Goal: Task Accomplishment & Management: Manage account settings

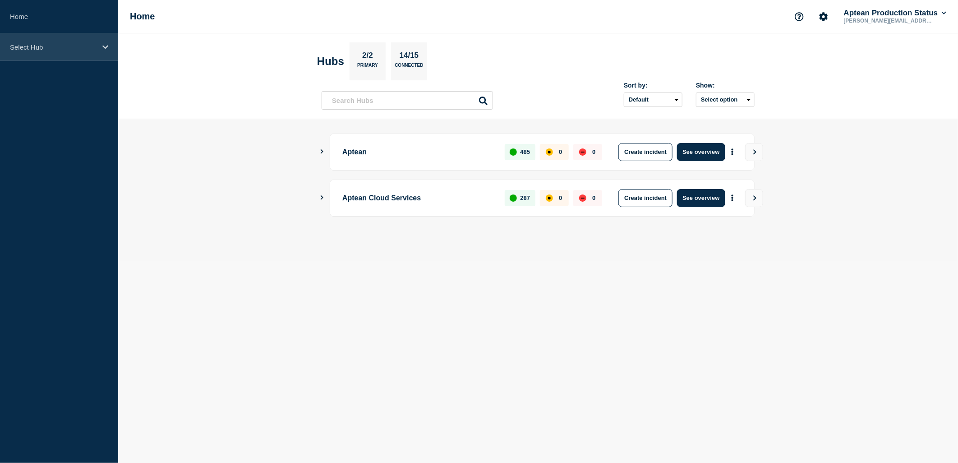
click at [68, 51] on div "Select Hub" at bounding box center [59, 47] width 118 height 28
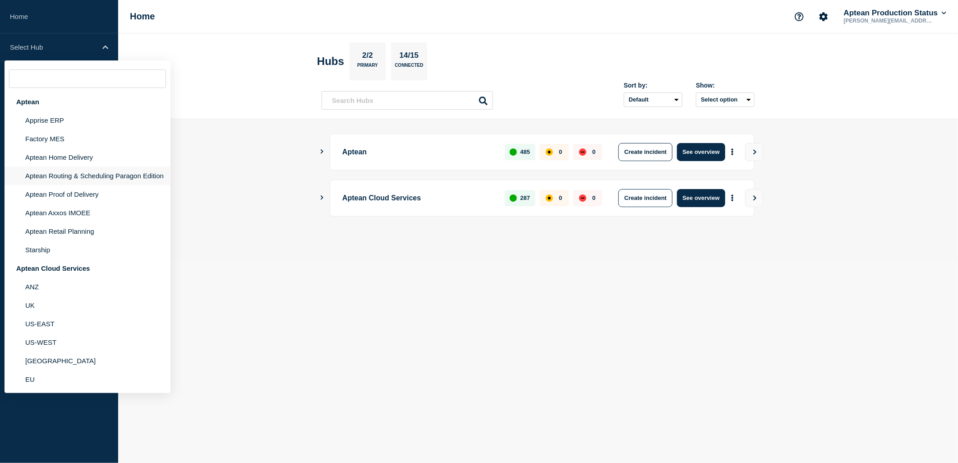
click at [102, 173] on li "Aptean Routing & Scheduling Paragon Edition" at bounding box center [88, 176] width 166 height 19
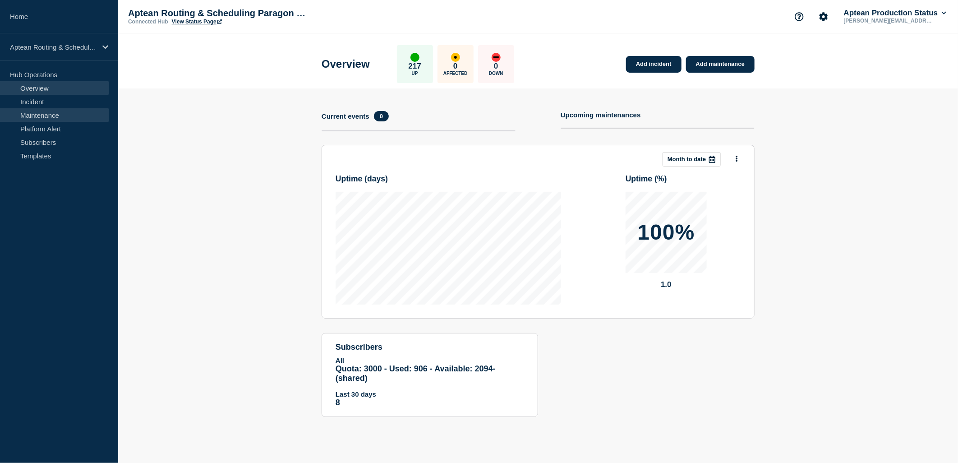
click at [77, 110] on link "Maintenance" at bounding box center [54, 115] width 109 height 14
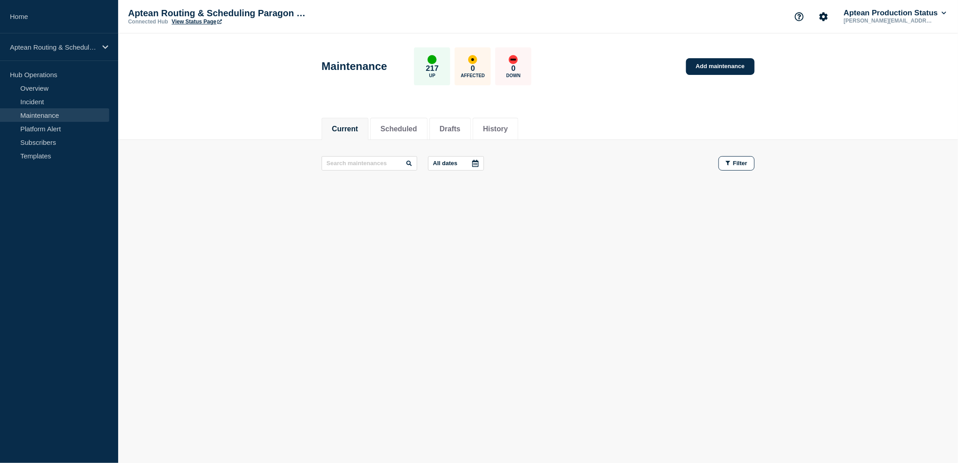
click at [436, 299] on body "Home Aptean Routing & Scheduling Paragon Edition Hub Operations Overview Incide…" at bounding box center [479, 231] width 958 height 463
click at [408, 137] on li "Scheduled" at bounding box center [398, 129] width 57 height 22
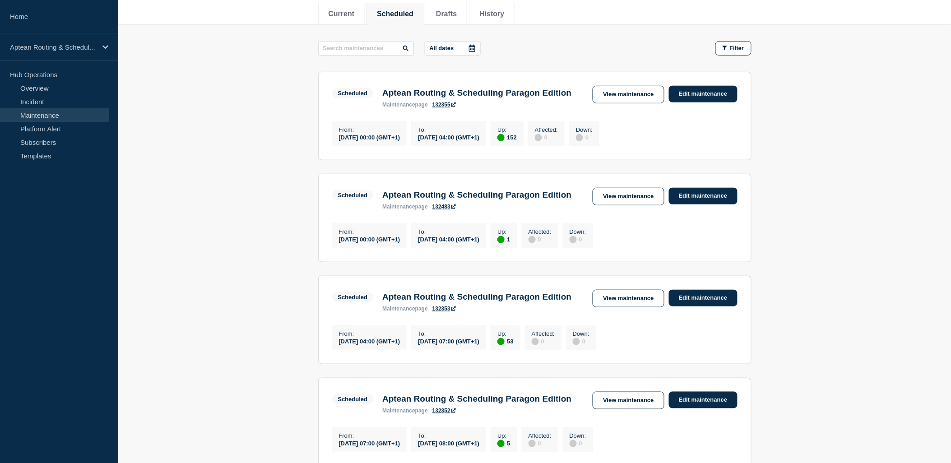
scroll to position [100, 0]
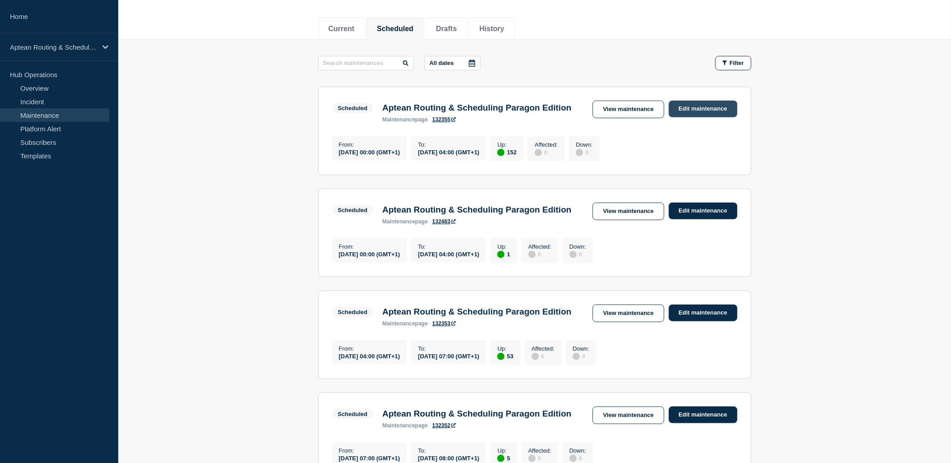
click at [711, 106] on link "Edit maintenance" at bounding box center [703, 109] width 69 height 17
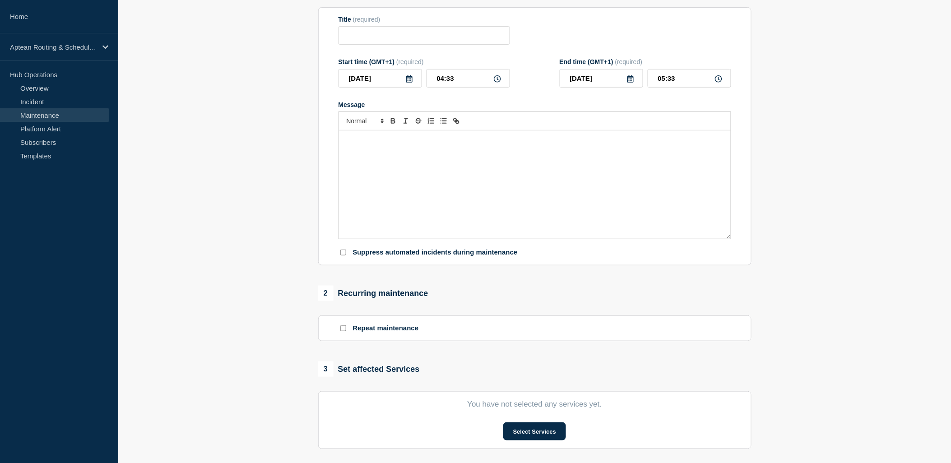
type input "Aptean Routing & Scheduling Paragon Edition"
type input "[DATE]"
type input "00:00"
type input "[DATE]"
type input "04:00"
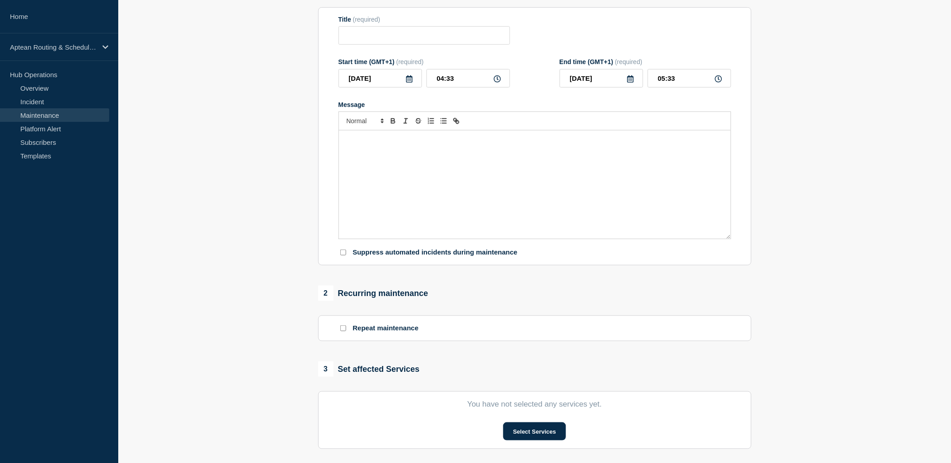
checkbox input "true"
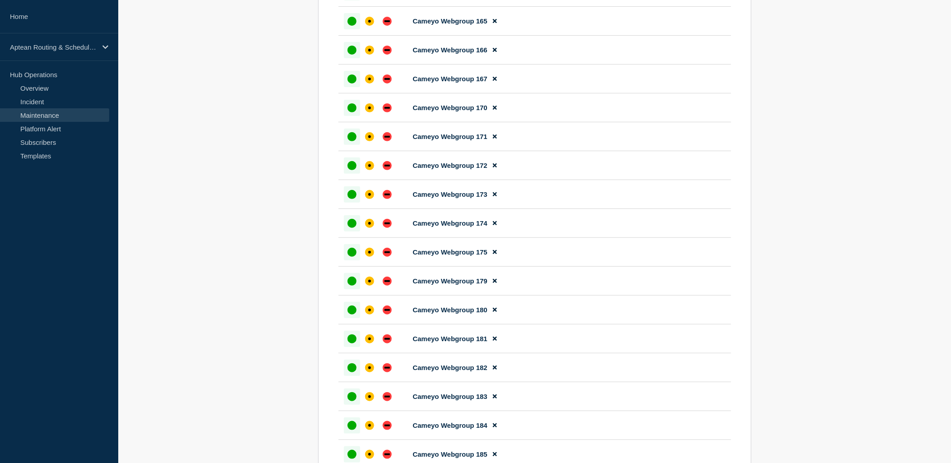
scroll to position [3860, 0]
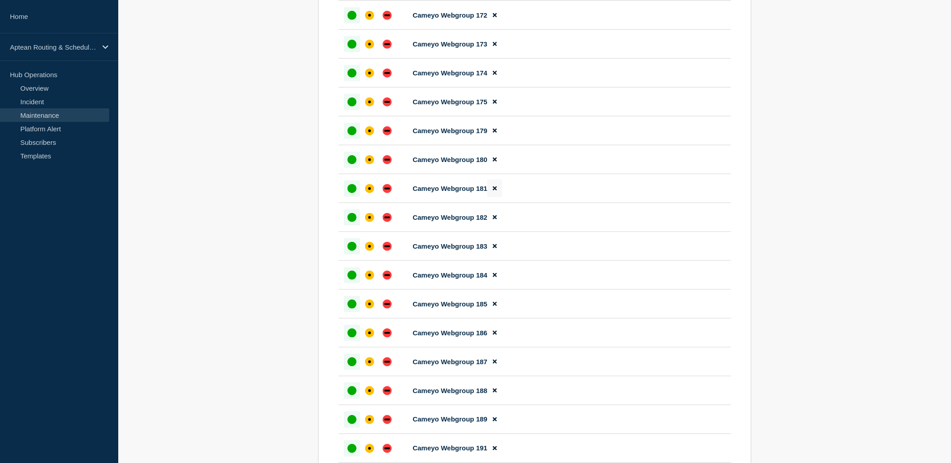
click at [493, 197] on button at bounding box center [494, 189] width 15 height 18
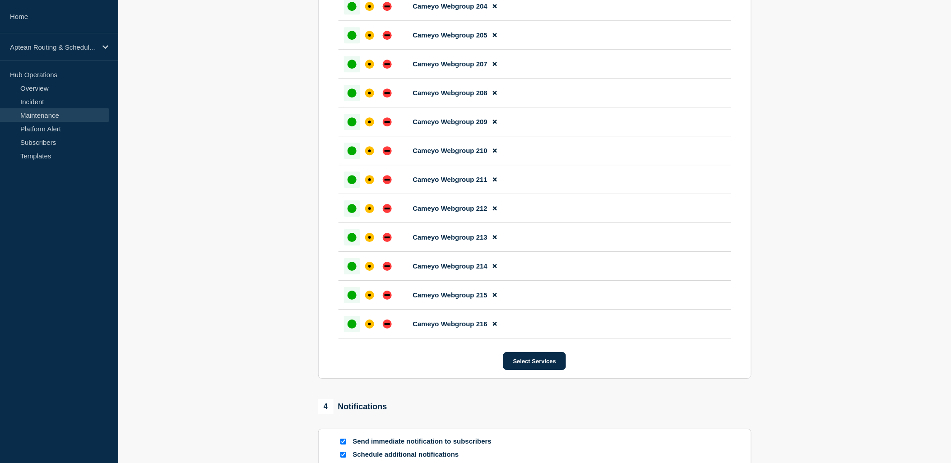
scroll to position [4763, 0]
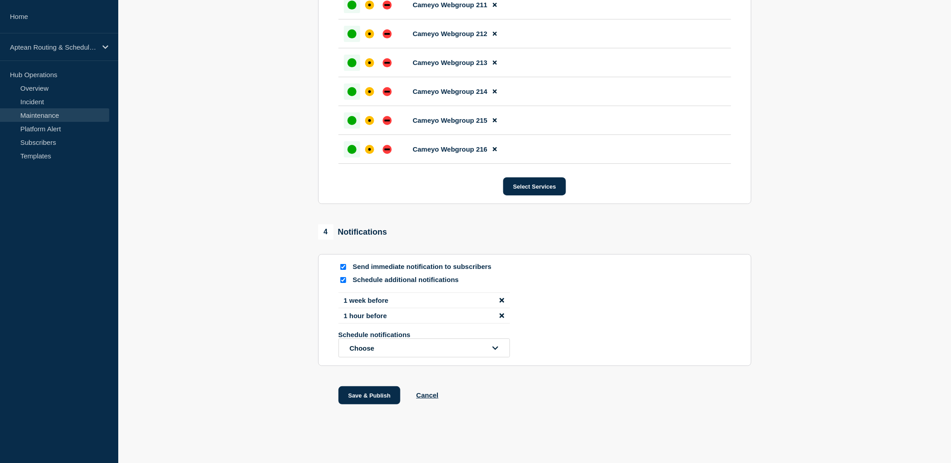
click at [342, 270] on input "Send immediate notification to subscribers" at bounding box center [343, 267] width 6 height 6
checkbox input "false"
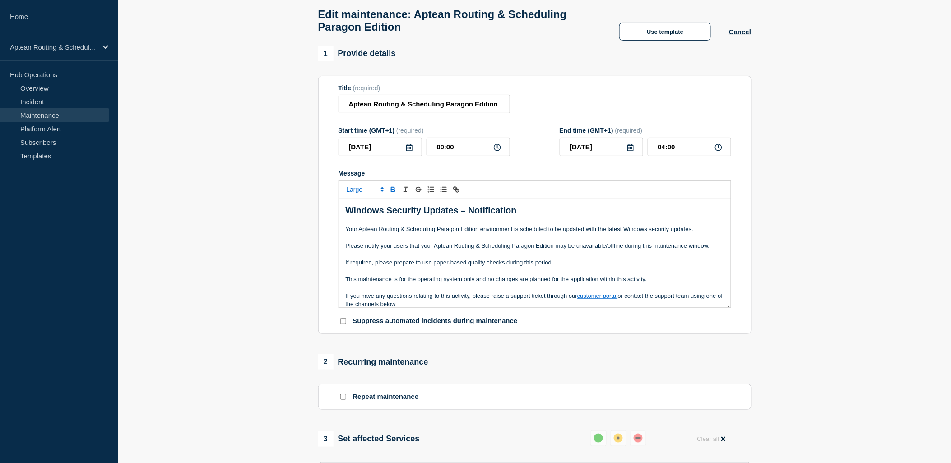
scroll to position [24, 0]
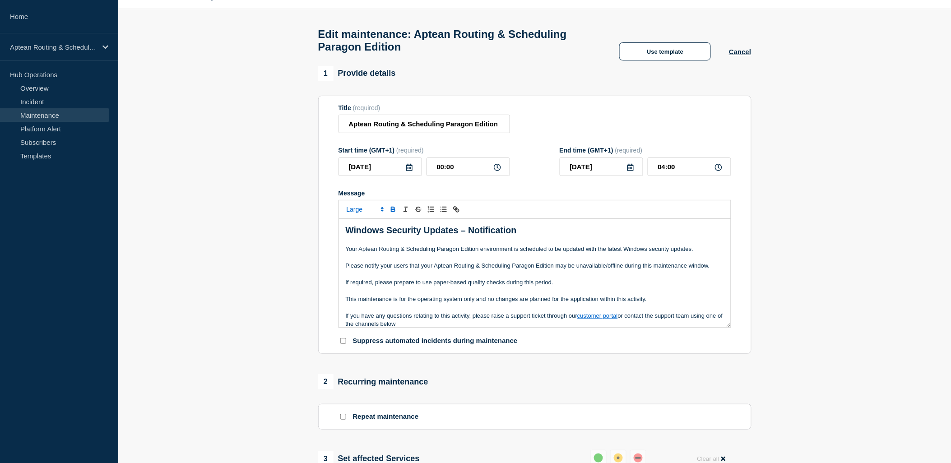
click at [540, 278] on p "Message" at bounding box center [535, 274] width 378 height 8
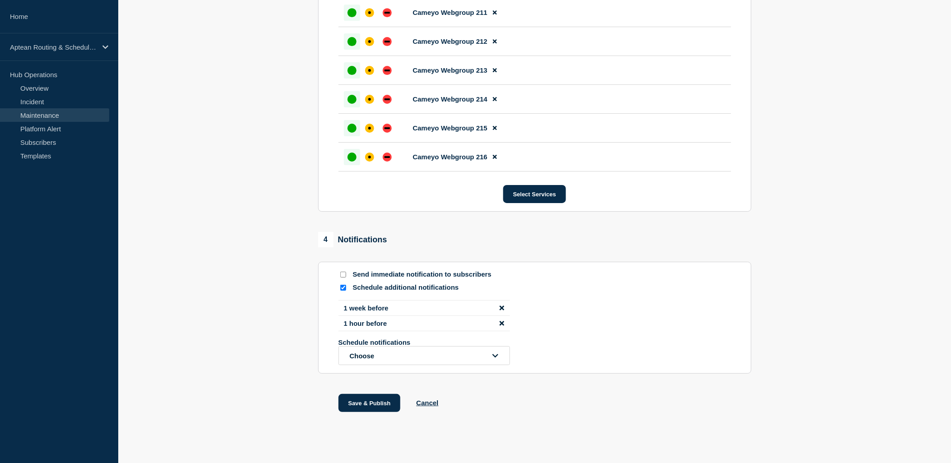
scroll to position [4788, 0]
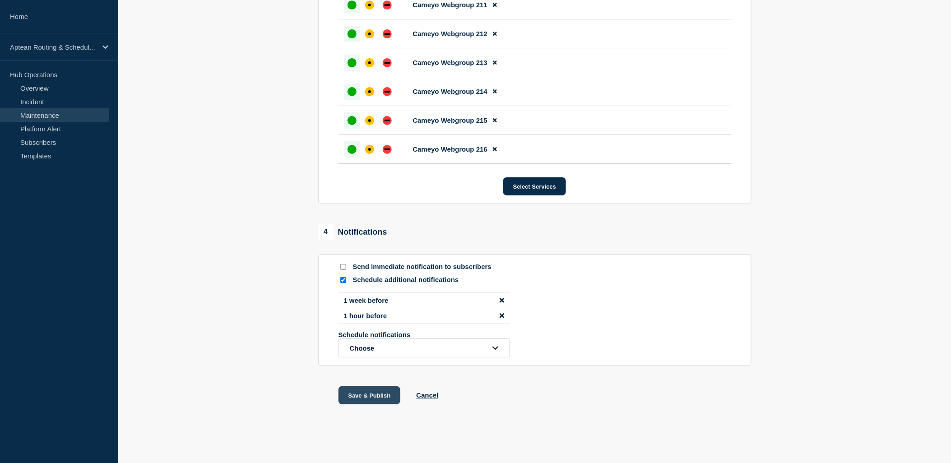
click at [359, 397] on button "Save & Publish" at bounding box center [369, 395] width 62 height 18
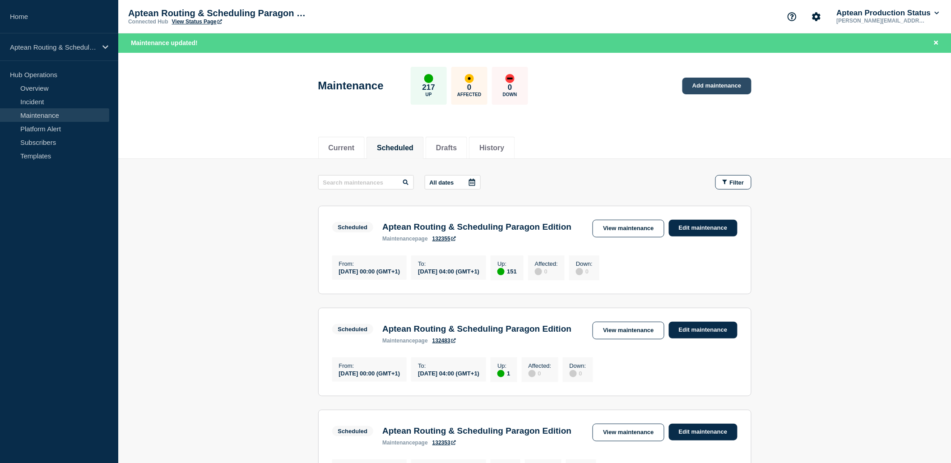
click at [703, 82] on link "Add maintenance" at bounding box center [716, 86] width 69 height 17
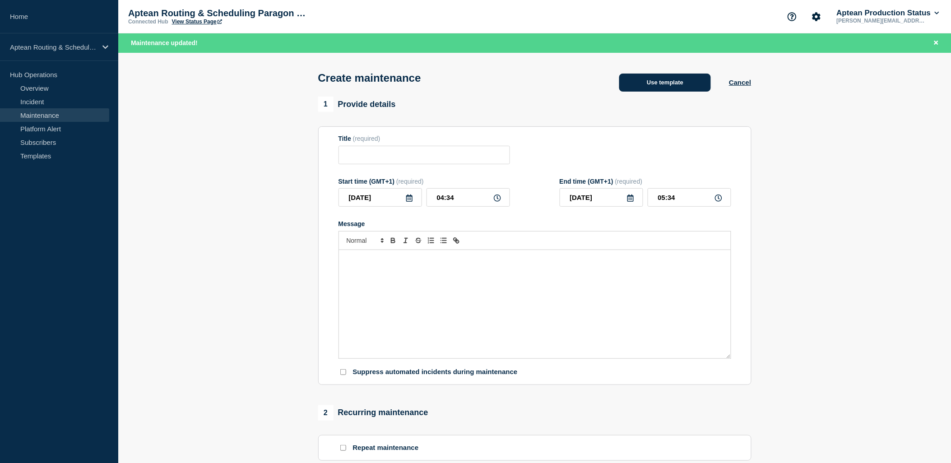
click at [663, 84] on button "Use template" at bounding box center [665, 83] width 92 height 18
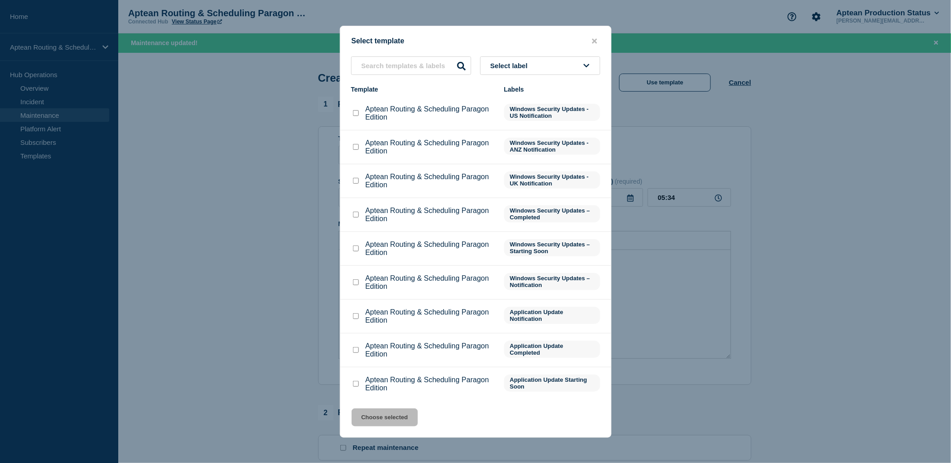
click at [353, 282] on input "Aptean Routing & Scheduling Paragon Edition checkbox" at bounding box center [356, 282] width 6 height 6
checkbox input "true"
click at [390, 416] on button "Choose selected" at bounding box center [385, 417] width 66 height 18
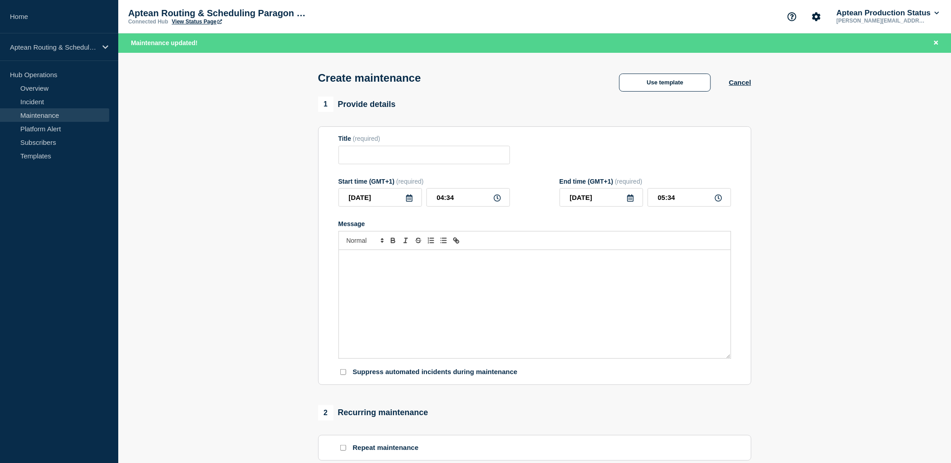
type input "Aptean Routing & Scheduling Paragon Edition"
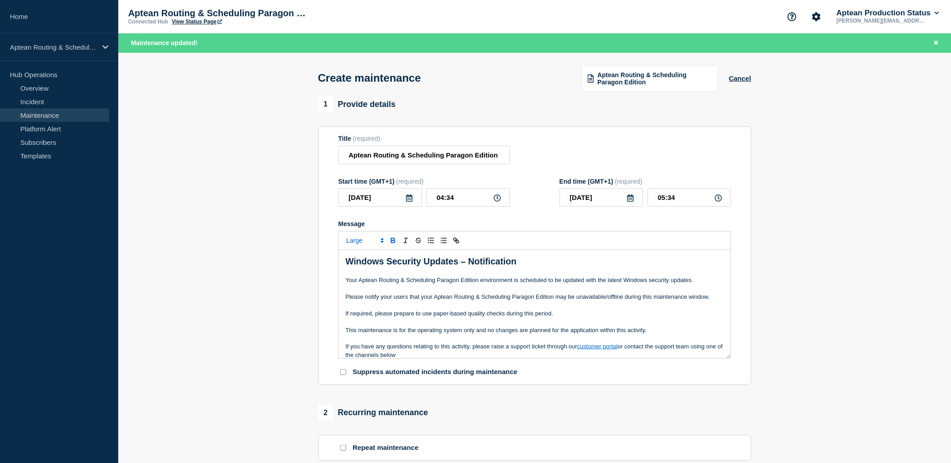
click at [407, 200] on icon at bounding box center [409, 197] width 7 height 7
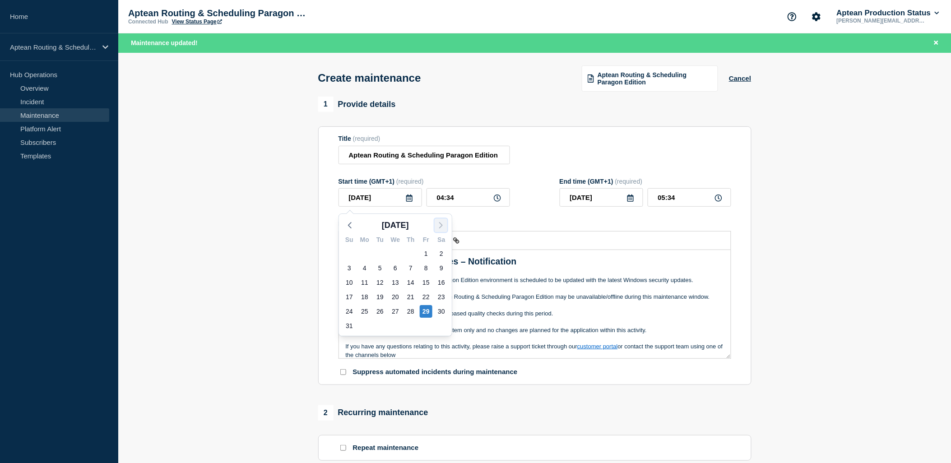
click at [444, 228] on icon "button" at bounding box center [440, 225] width 11 height 11
click at [376, 282] on div "16" at bounding box center [380, 282] width 13 height 13
type input "[DATE]"
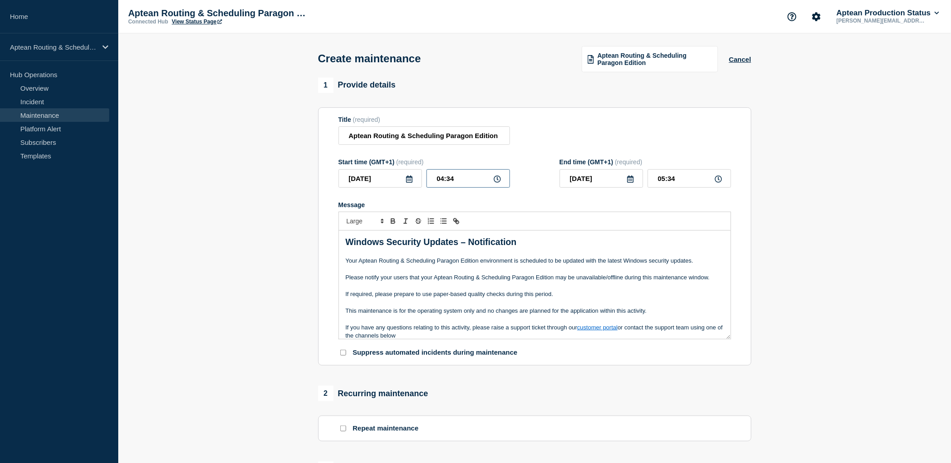
drag, startPoint x: 457, startPoint y: 177, endPoint x: 425, endPoint y: 178, distance: 32.1
click at [425, 178] on div "[DATE] 04:34" at bounding box center [423, 178] width 171 height 19
type input "11:00"
type input "12:00"
click at [662, 181] on input "12:00" at bounding box center [689, 178] width 83 height 19
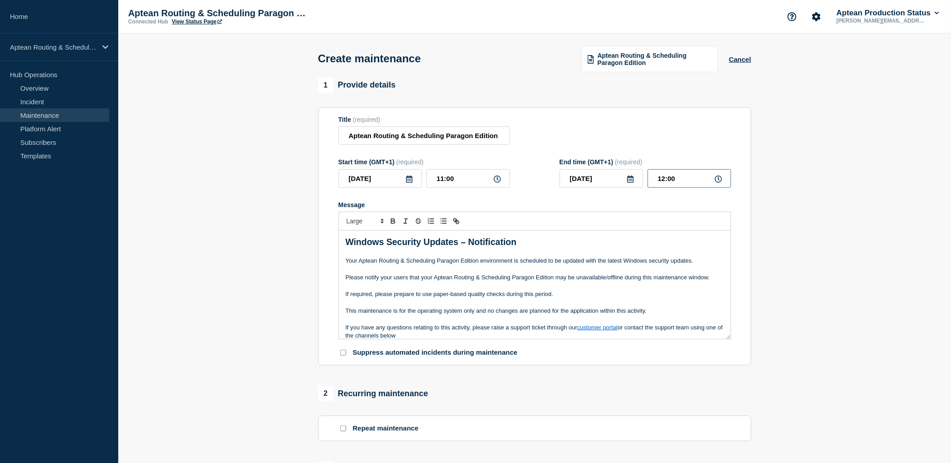
click at [665, 180] on input "12:00" at bounding box center [689, 178] width 83 height 19
drag, startPoint x: 747, startPoint y: 301, endPoint x: 700, endPoint y: 307, distance: 47.7
click at [746, 304] on section "Title (required) Aptean Routing & Scheduling Paragon Edition Start time (GMT+1)…" at bounding box center [534, 236] width 433 height 259
click at [605, 253] on p "Message" at bounding box center [535, 253] width 378 height 8
drag, startPoint x: 551, startPoint y: 236, endPoint x: 554, endPoint y: 249, distance: 13.5
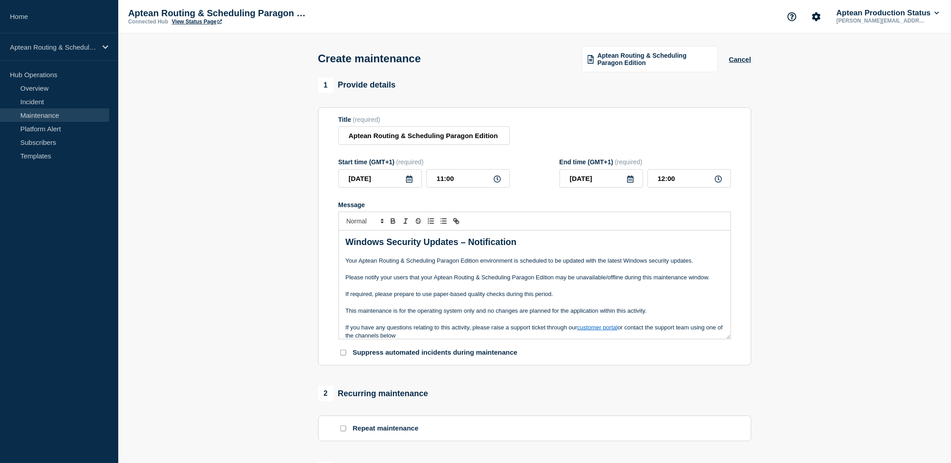
click at [552, 240] on div "Windows Security Updates – Notification Your Aptean Routing & Scheduling Parago…" at bounding box center [535, 285] width 392 height 108
click at [344, 262] on div "Windows Security Updates – Notification Your Aptean Routing & Scheduling Parago…" at bounding box center [535, 285] width 392 height 108
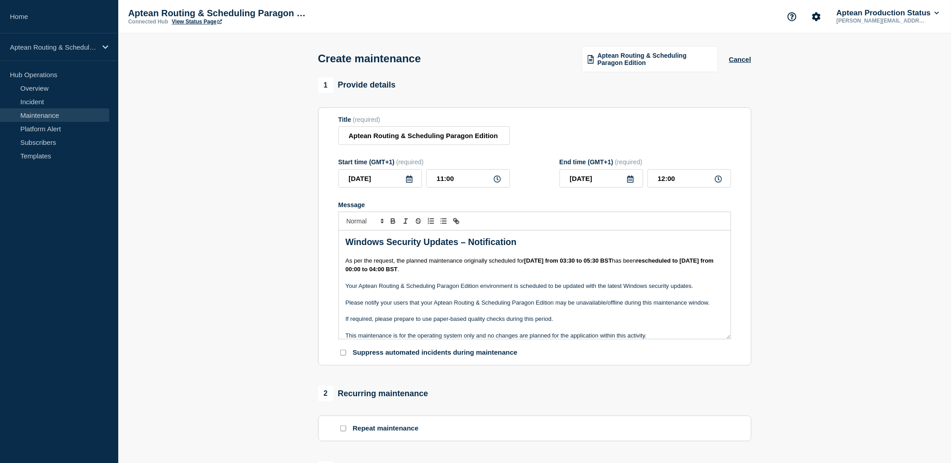
click at [531, 259] on strong "[DATE] from 03:30 to 05:30 BST" at bounding box center [568, 260] width 88 height 7
click at [557, 261] on strong "th August from 03:30 to 05:30 BST" at bounding box center [580, 260] width 96 height 7
drag, startPoint x: 525, startPoint y: 265, endPoint x: 538, endPoint y: 265, distance: 12.6
click at [538, 265] on p "As per the request, the planned maintenance originally scheduled for [DATE] fro…" at bounding box center [535, 265] width 378 height 17
click at [545, 271] on p "As per the request, the planned maintenance originally scheduled for [DATE] fro…" at bounding box center [535, 265] width 378 height 17
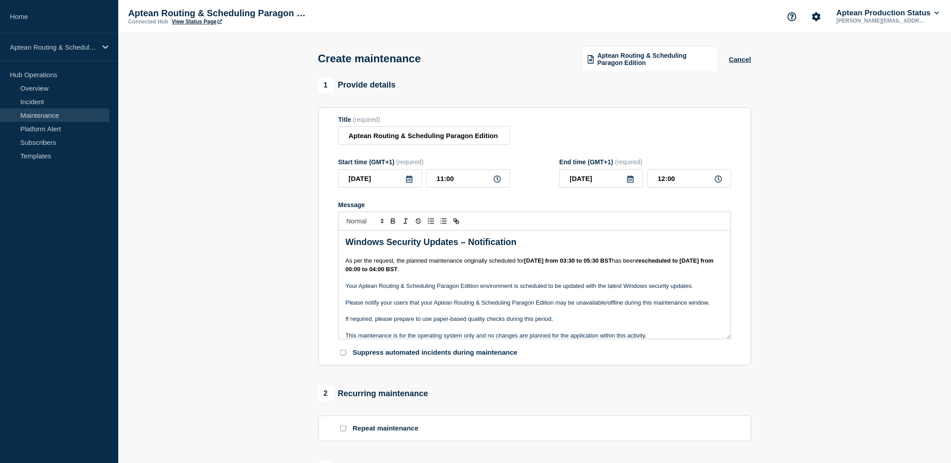
click at [547, 272] on p "As per the request, the planned maintenance originally scheduled for [DATE] fro…" at bounding box center [535, 265] width 378 height 17
click at [561, 264] on strong "[DATE] from 03:30 to 05:30 BST" at bounding box center [568, 260] width 88 height 7
drag, startPoint x: 560, startPoint y: 265, endPoint x: 532, endPoint y: 267, distance: 28.1
click at [532, 267] on p "As per the request, the planned maintenance originally scheduled for [DATE] fro…" at bounding box center [535, 265] width 378 height 17
click at [572, 279] on p "Message" at bounding box center [535, 277] width 378 height 8
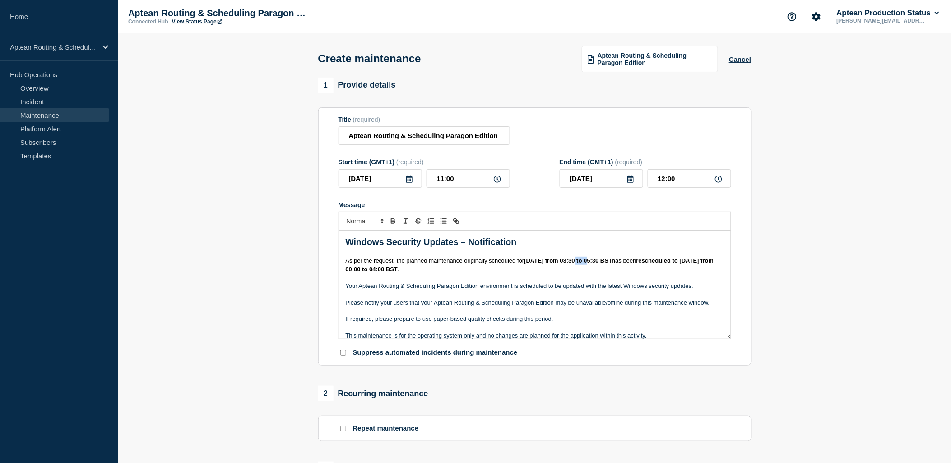
drag, startPoint x: 577, startPoint y: 264, endPoint x: 590, endPoint y: 264, distance: 13.1
click at [590, 264] on strong "[DATE] from 03:30 to 05:30 BST" at bounding box center [568, 260] width 88 height 7
click at [578, 263] on strong "[DATE] from 03:30 to 05:30 BST" at bounding box center [568, 260] width 88 height 7
click at [582, 264] on strong "[DATE] from 03:30 to 05:30 BST" at bounding box center [568, 260] width 88 height 7
click at [588, 264] on strong "[DATE] from 00:30 to 05:30 BST" at bounding box center [568, 260] width 88 height 7
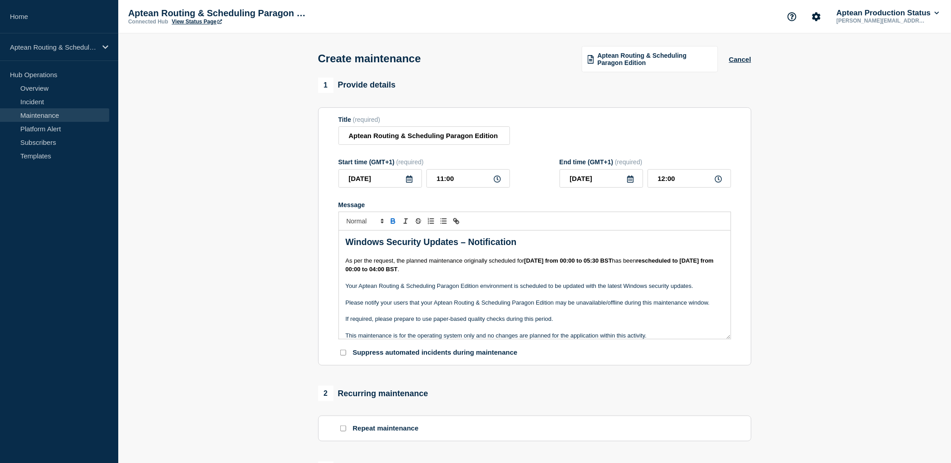
click at [606, 264] on strong "[DATE] from 00:00 to 05:30 BST" at bounding box center [568, 260] width 88 height 7
click at [611, 264] on strong "[DATE] from 00:00 to 04:30 BST" at bounding box center [568, 260] width 88 height 7
click at [705, 264] on strong "rescheduled to [DATE] from 00:00 to 04:00 BST" at bounding box center [531, 264] width 370 height 15
click at [611, 290] on p "Your Aptean Routing & Scheduling Paragon Edition environment is scheduled to be…" at bounding box center [535, 286] width 378 height 8
click at [396, 272] on strong "rescheduled to [DATE] from 00:00 to 04:00 BST" at bounding box center [531, 264] width 370 height 15
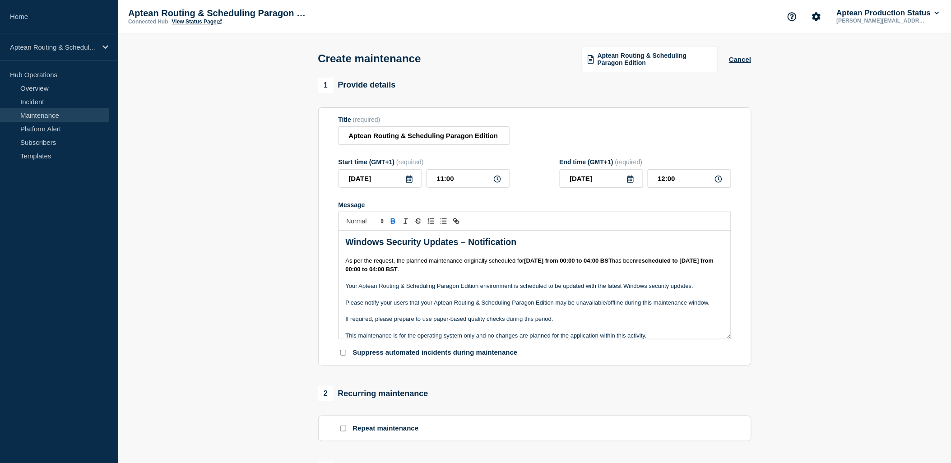
click at [705, 267] on p "As per the request, the planned maintenance originally scheduled for [DATE] fro…" at bounding box center [535, 265] width 378 height 17
click at [365, 269] on strong "rescheduled to [DATE] from 00:00 to 04:00 BST" at bounding box center [531, 264] width 370 height 15
click at [390, 273] on p "As per the request, the planned maintenance originally scheduled for [DATE] fro…" at bounding box center [535, 265] width 378 height 17
click at [397, 272] on strong "rescheduled to [DATE] from 00:00 to 04:00 BST" at bounding box center [531, 264] width 370 height 15
click at [398, 272] on strong "rescheduled to [DATE] from 00:00 to 04:00 BST" at bounding box center [531, 264] width 370 height 15
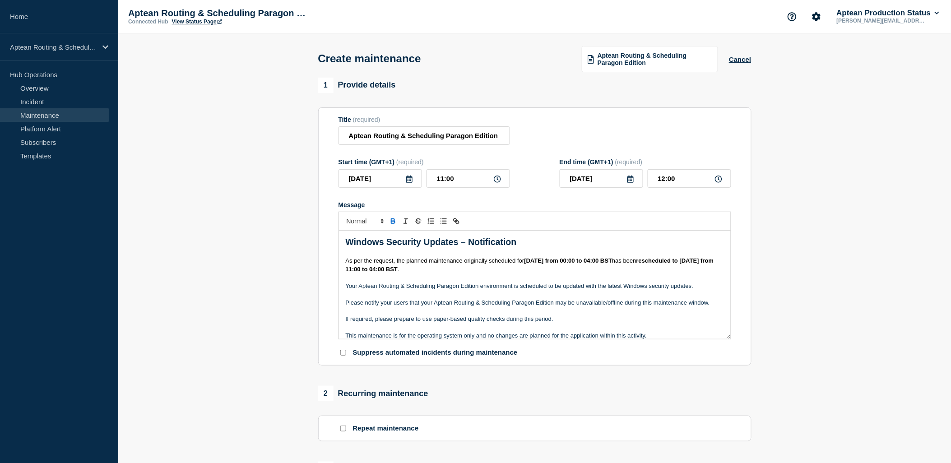
click at [423, 272] on strong "rescheduled to [DATE] from 11:00 to 04:00 BST" at bounding box center [531, 264] width 370 height 15
click at [464, 340] on p "This maintenance is for the operating system only and no changes are planned fo…" at bounding box center [535, 336] width 378 height 8
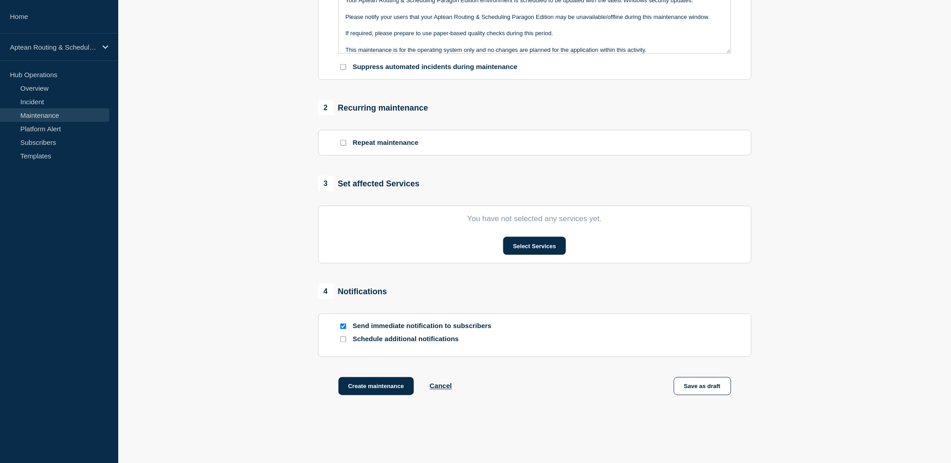
scroll to position [324, 0]
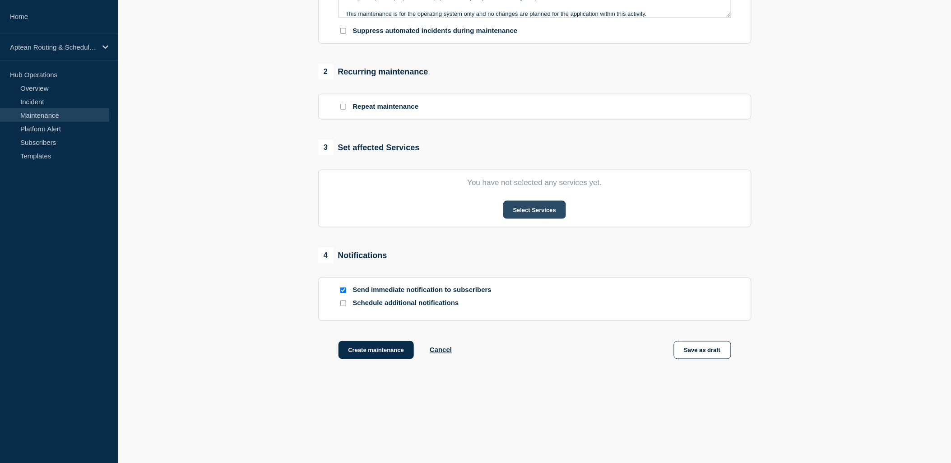
click at [531, 216] on button "Select Services" at bounding box center [534, 210] width 63 height 18
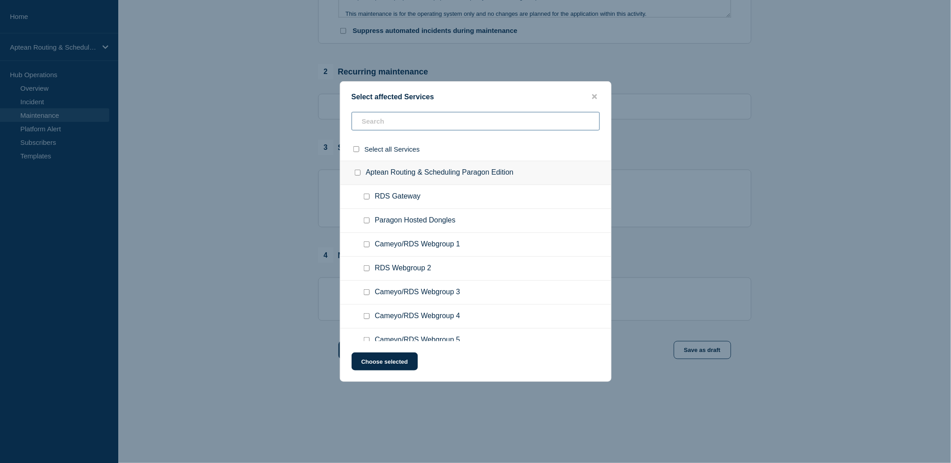
click at [420, 124] on input "text" at bounding box center [476, 121] width 248 height 19
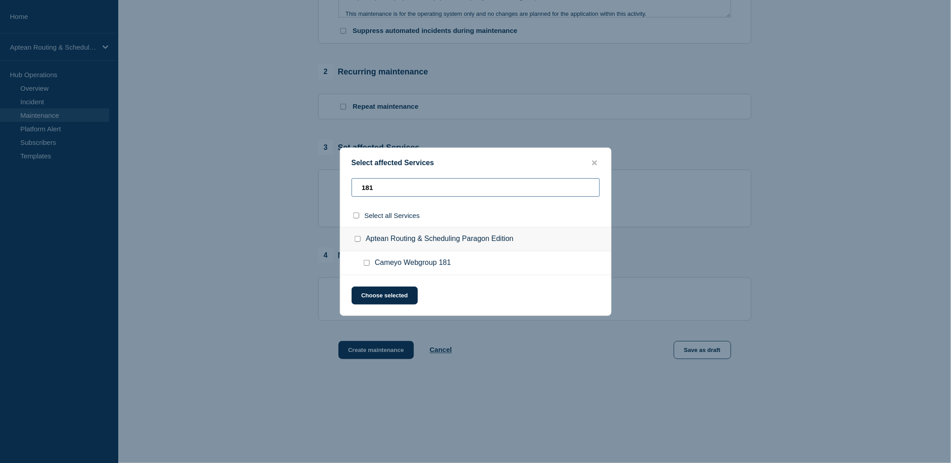
type input "181"
click at [369, 258] on ul "Cameyo Webgroup 181" at bounding box center [475, 263] width 271 height 24
click at [370, 263] on div at bounding box center [368, 263] width 13 height 9
click at [368, 261] on input "Cameyo Webgroup 181 checkbox" at bounding box center [367, 263] width 6 height 6
checkbox input "true"
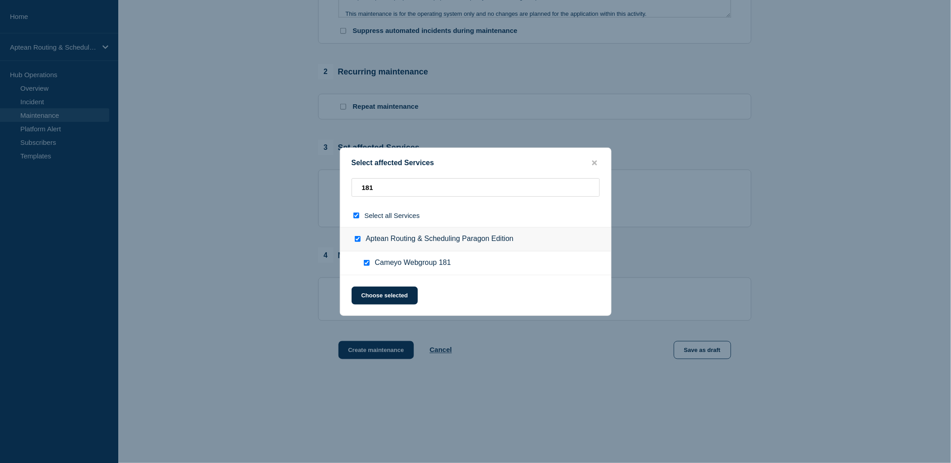
checkbox input "true"
drag, startPoint x: 391, startPoint y: 300, endPoint x: 399, endPoint y: 307, distance: 10.9
click at [391, 301] on button "Choose selected" at bounding box center [385, 296] width 66 height 18
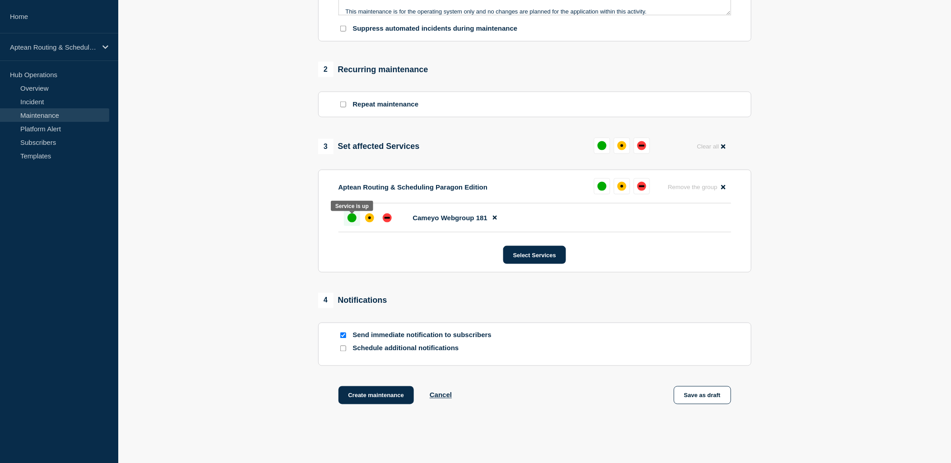
click at [350, 222] on div "up" at bounding box center [351, 217] width 9 height 9
click at [344, 352] on input "Schedule additional notifications" at bounding box center [343, 349] width 6 height 6
checkbox input "true"
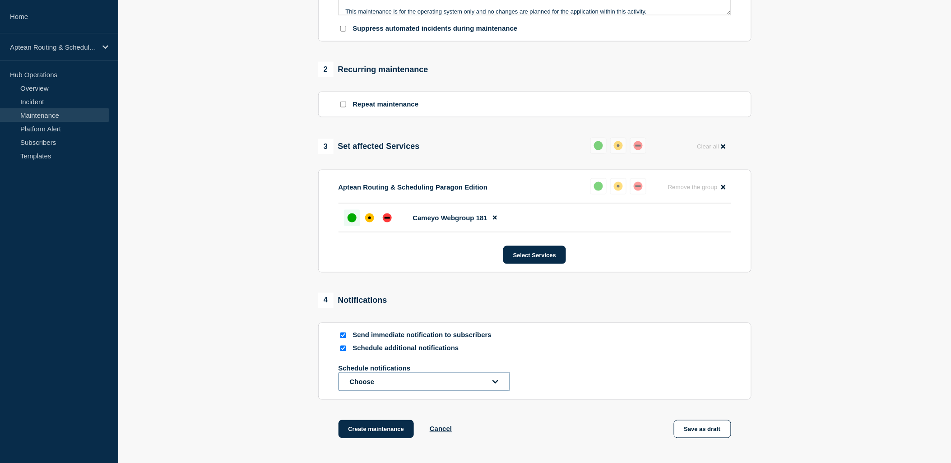
click at [357, 384] on button "Choose" at bounding box center [423, 381] width 171 height 19
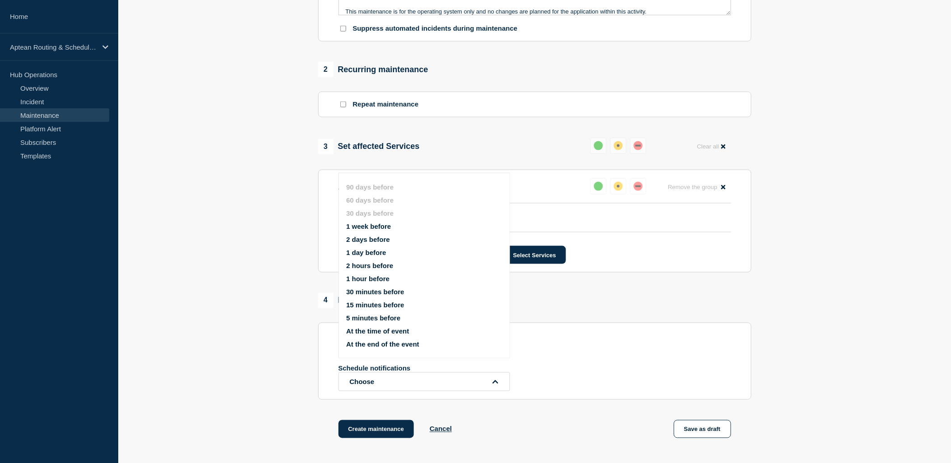
click at [360, 223] on button "1 week before" at bounding box center [368, 226] width 45 height 8
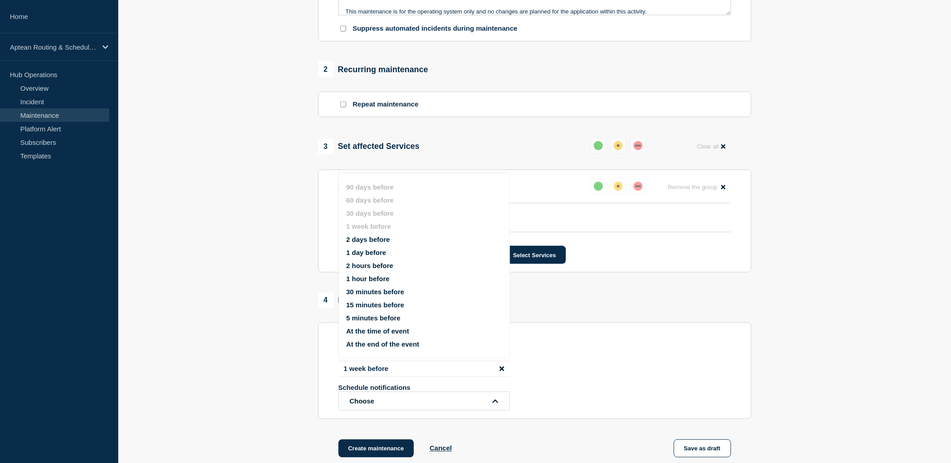
click at [364, 278] on button "1 hour before" at bounding box center [367, 279] width 43 height 8
click at [305, 416] on section "1 Provide details Title (required) Aptean Routing & Scheduling Paragon Edition …" at bounding box center [534, 125] width 833 height 742
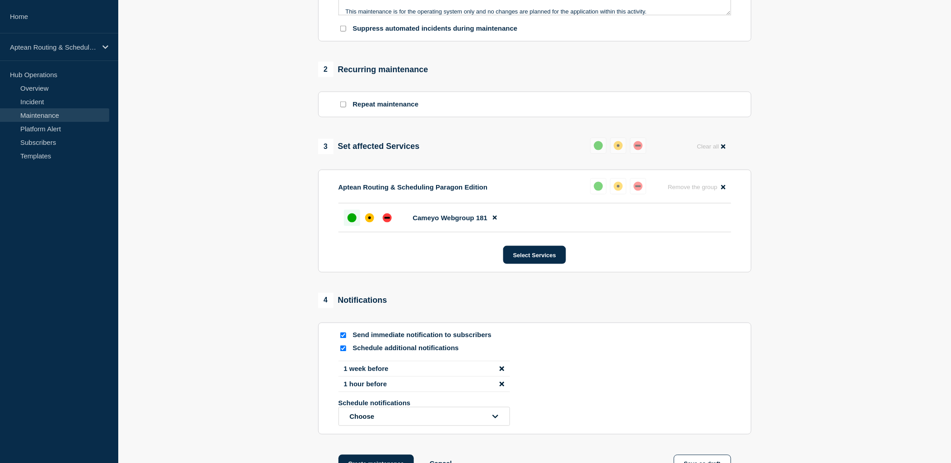
click at [344, 338] on input "Send immediate notification to subscribers" at bounding box center [343, 336] width 6 height 6
checkbox input "false"
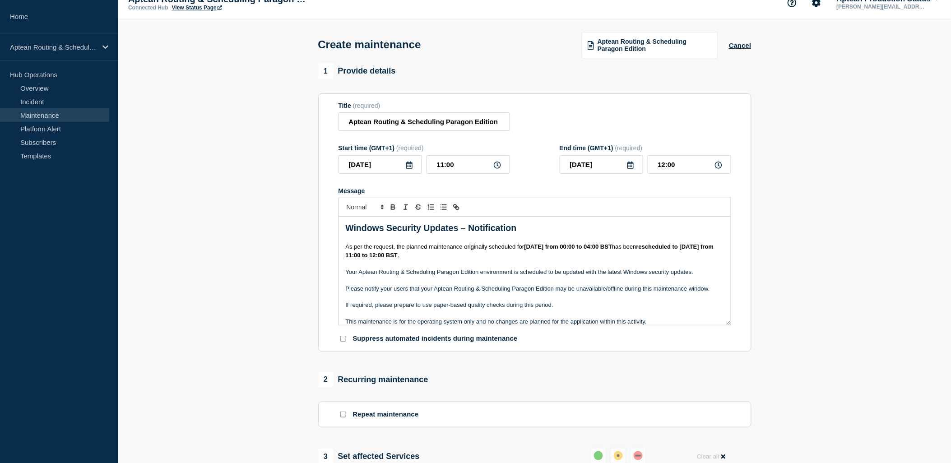
scroll to position [0, 0]
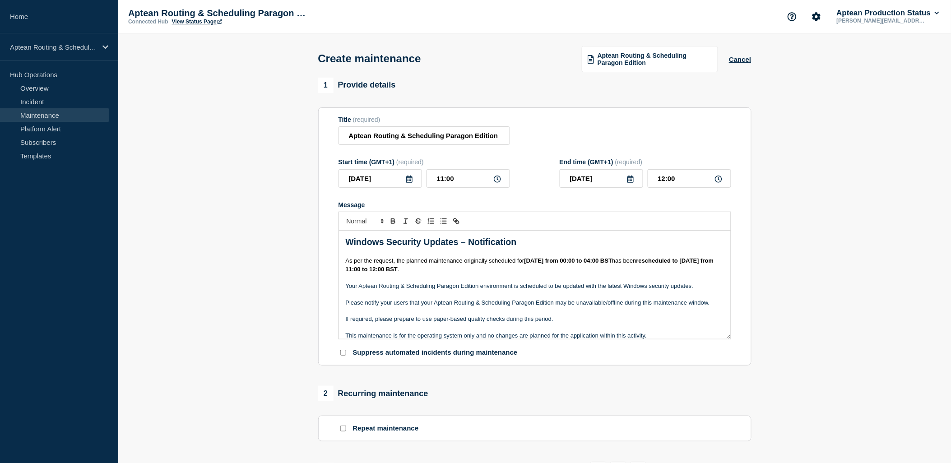
click at [516, 317] on p "If required, please prepare to use paper-based quality checks during this perio…" at bounding box center [535, 319] width 378 height 8
drag, startPoint x: 447, startPoint y: 273, endPoint x: 342, endPoint y: 265, distance: 105.5
click at [342, 265] on div "Windows Security Updates – Notification As per the request, the planned mainten…" at bounding box center [535, 285] width 392 height 108
copy p "As per the request, the planned maintenance originally scheduled for [DATE] fro…"
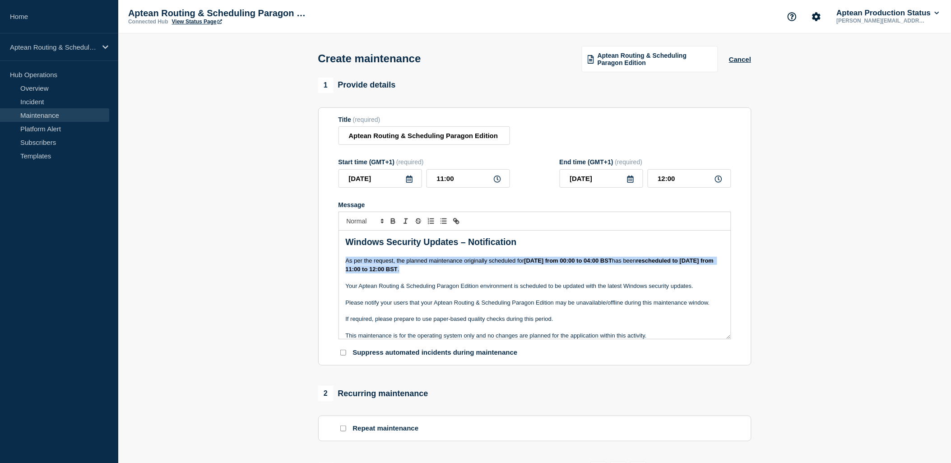
click at [374, 264] on span "As per the request, the planned maintenance originally scheduled for" at bounding box center [435, 260] width 179 height 7
drag, startPoint x: 467, startPoint y: 263, endPoint x: 444, endPoint y: 260, distance: 23.1
click at [444, 260] on span "As request, the planned maintenance originally scheduled for" at bounding box center [425, 260] width 159 height 7
drag, startPoint x: 445, startPoint y: 273, endPoint x: 323, endPoint y: 262, distance: 123.3
click at [323, 262] on section "Title (required) Aptean Routing & Scheduling Paragon Edition Start time (GMT+1)…" at bounding box center [534, 236] width 433 height 259
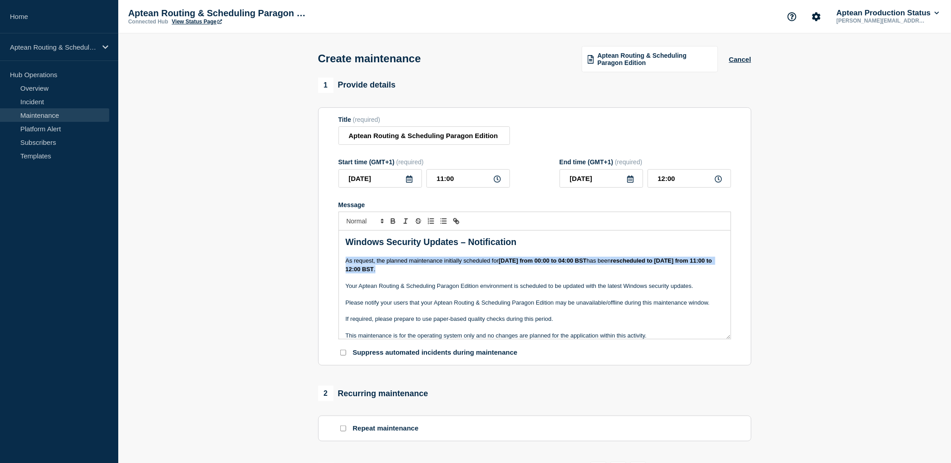
copy p "As request, the planned maintenance initially scheduled for [DATE] from 00:00 t…"
click at [372, 264] on span "As request, the planned maintenance initially scheduled for" at bounding box center [422, 260] width 153 height 7
click at [373, 264] on span "As request, the planned maintenance initially scheduled for" at bounding box center [422, 260] width 153 height 7
click at [402, 296] on p "Message" at bounding box center [535, 294] width 378 height 8
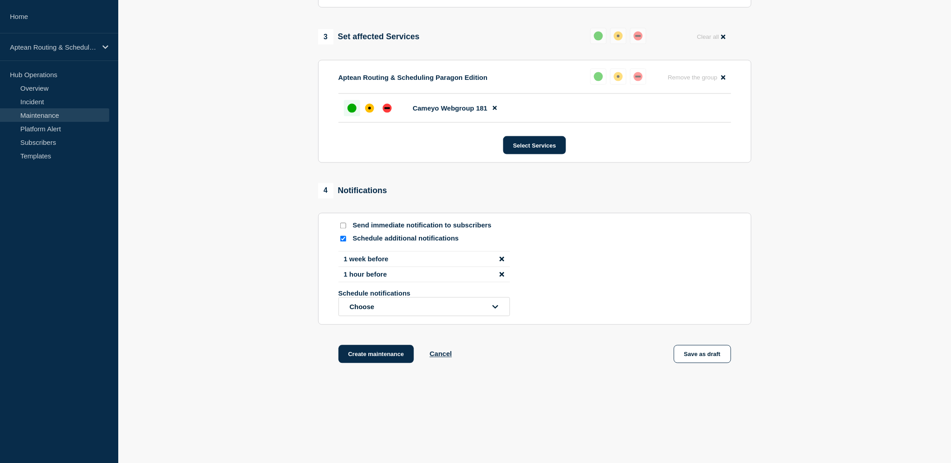
scroll to position [440, 0]
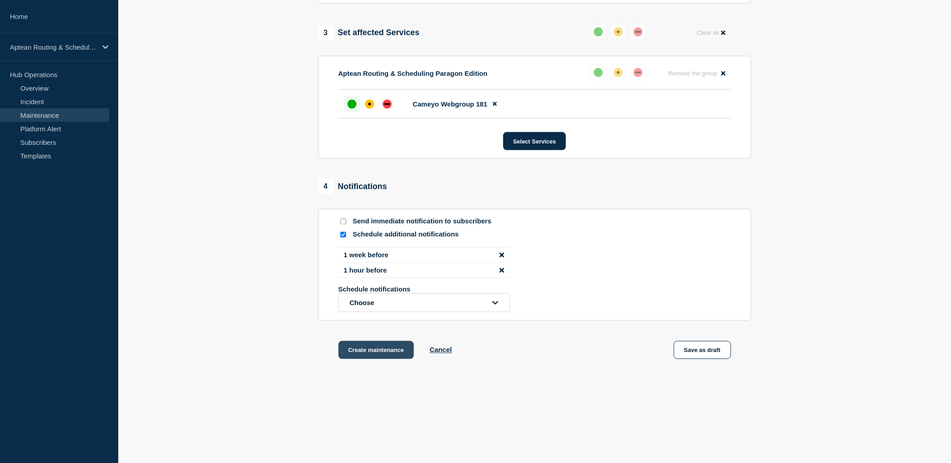
click at [374, 356] on button "Create maintenance" at bounding box center [376, 350] width 76 height 18
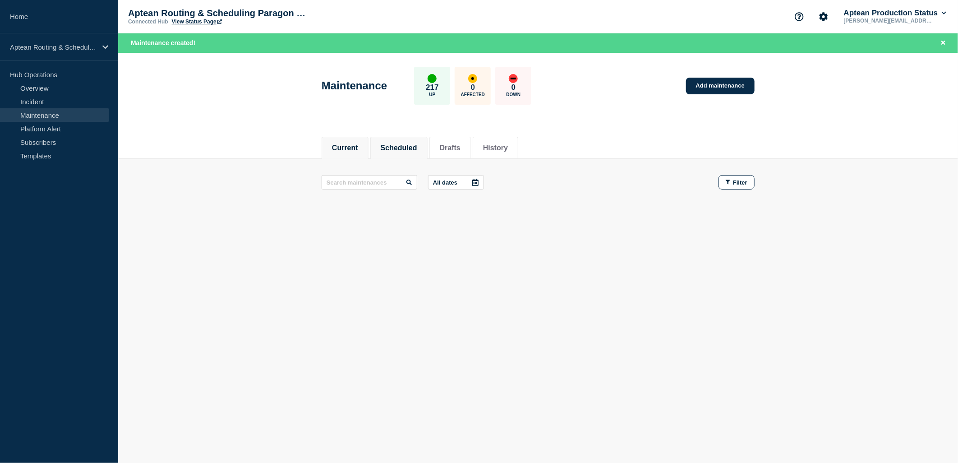
click at [398, 141] on li "Scheduled" at bounding box center [398, 148] width 57 height 22
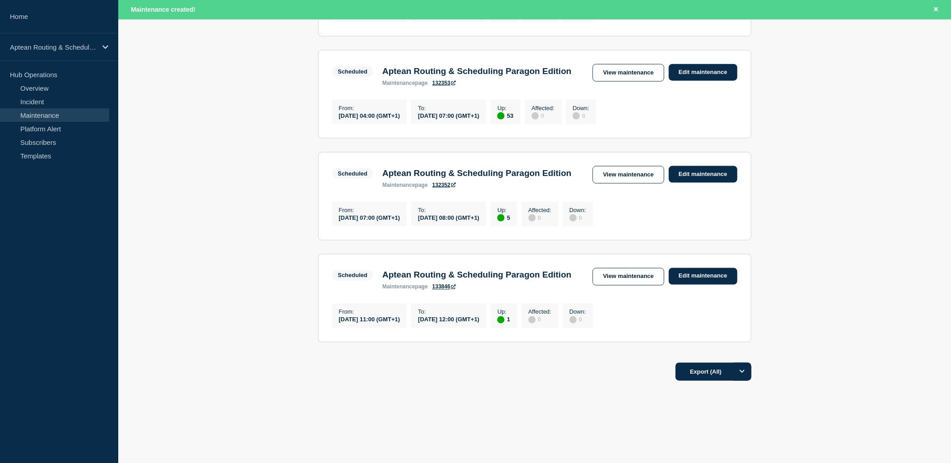
scroll to position [434, 0]
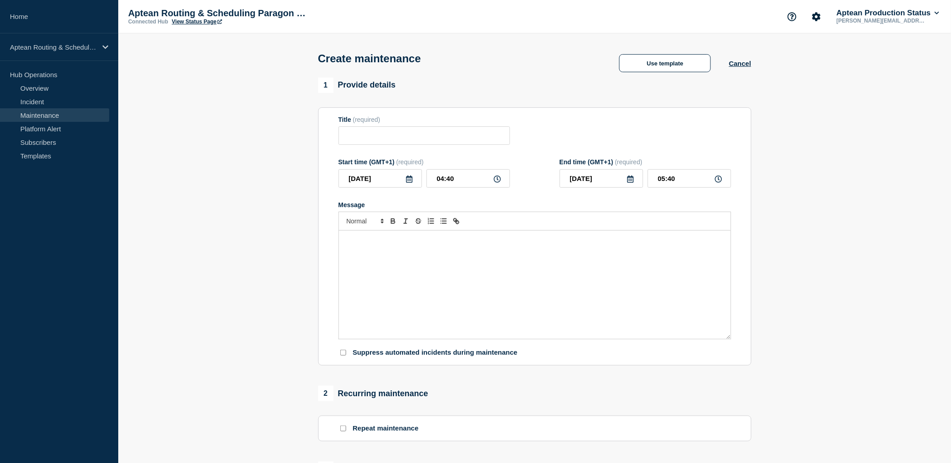
click at [623, 299] on div "Message" at bounding box center [535, 285] width 392 height 108
click at [636, 65] on button "Use template" at bounding box center [665, 63] width 92 height 18
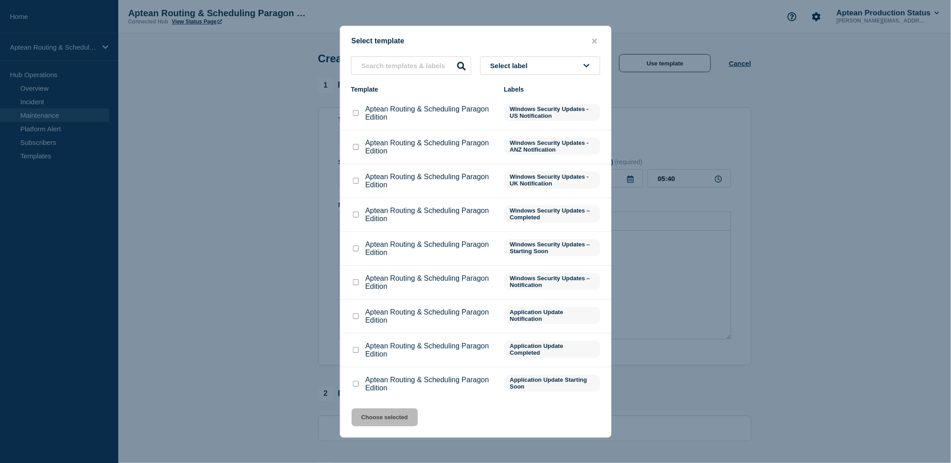
click at [355, 282] on input "Aptean Routing & Scheduling Paragon Edition checkbox" at bounding box center [356, 282] width 6 height 6
checkbox input "true"
click at [264, 144] on div at bounding box center [475, 231] width 951 height 463
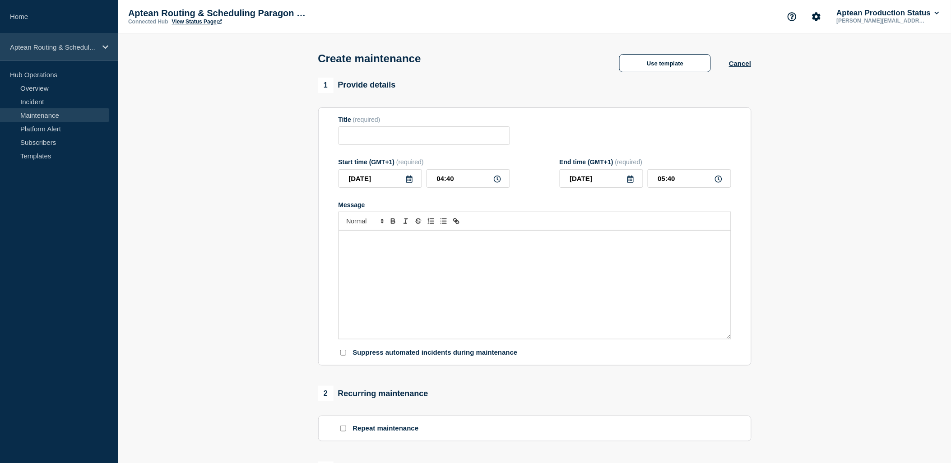
click at [56, 56] on div "Aptean Routing & Scheduling Paragon Edition" at bounding box center [59, 47] width 118 height 28
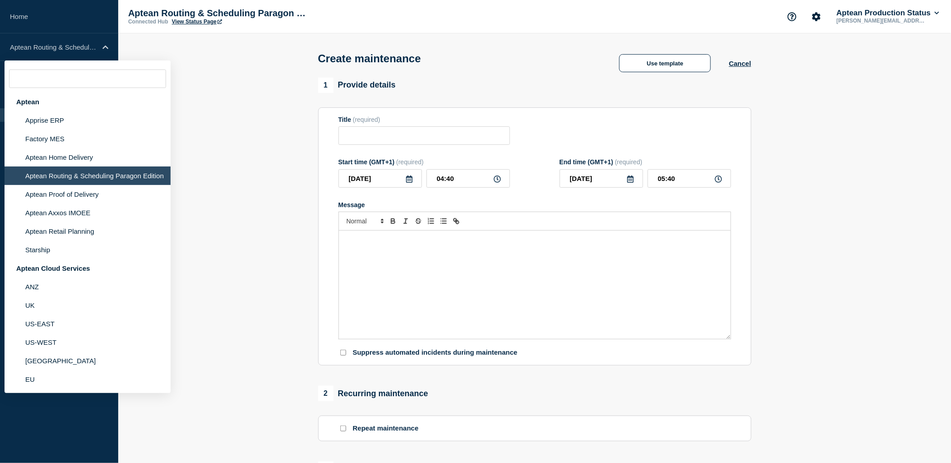
click at [301, 184] on section "1 Provide details Title (required) Start time (GMT+1) (required) 2025-08-29 04:…" at bounding box center [534, 391] width 833 height 626
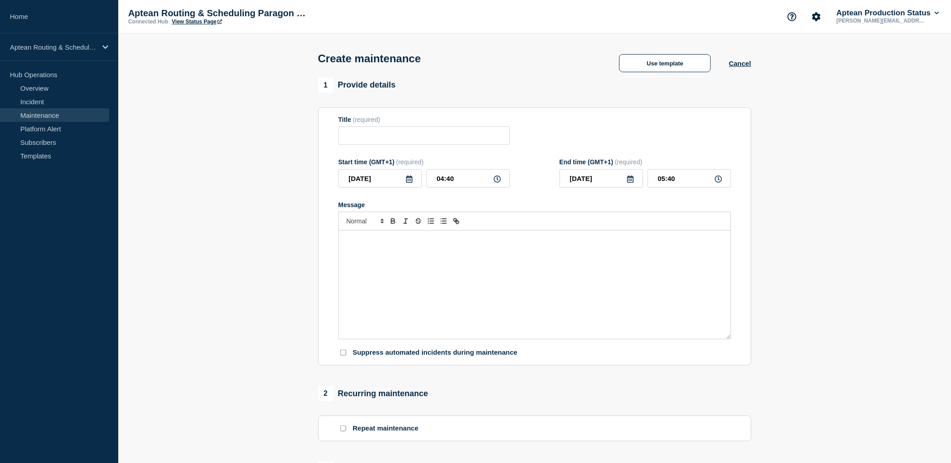
click at [71, 115] on link "Maintenance" at bounding box center [54, 115] width 109 height 14
click at [737, 65] on button "Cancel" at bounding box center [740, 64] width 22 height 8
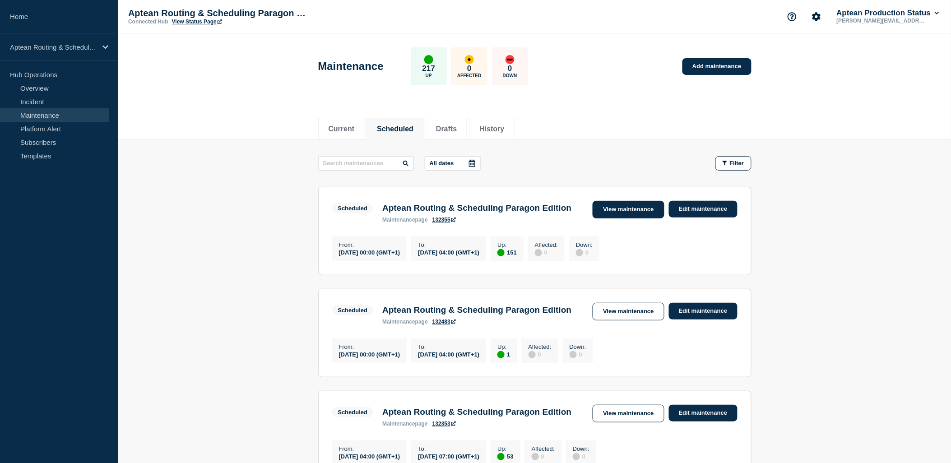
click at [601, 217] on link "View maintenance" at bounding box center [627, 210] width 71 height 18
